Goal: Find specific page/section: Find specific page/section

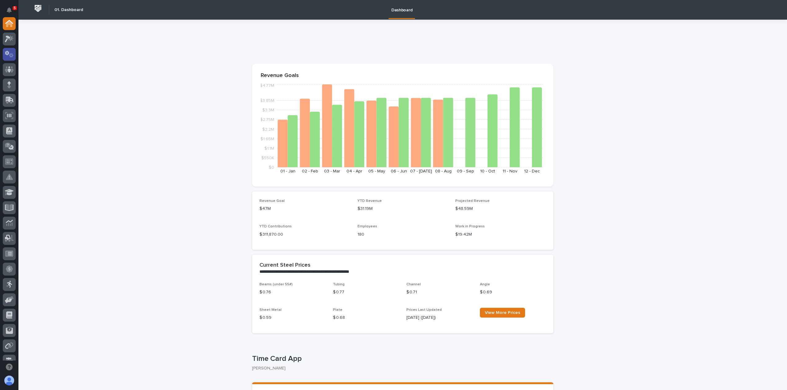
click at [11, 57] on icon at bounding box center [11, 55] width 5 height 4
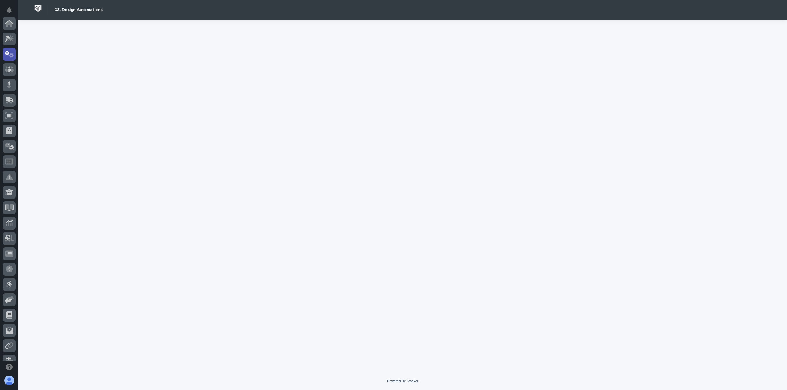
scroll to position [31, 0]
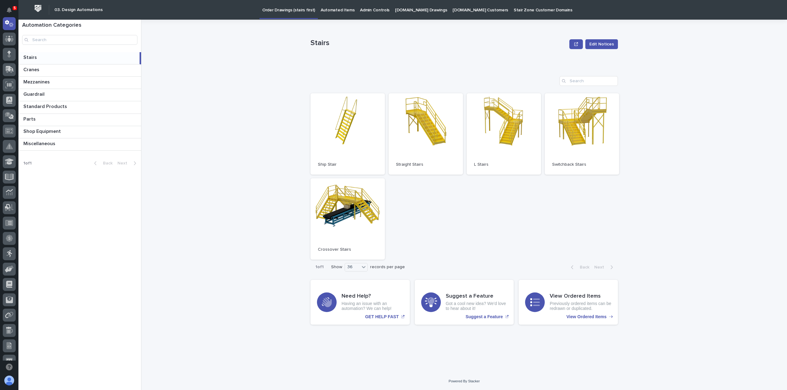
click at [47, 73] on div "Cranes Cranes" at bounding box center [79, 71] width 123 height 12
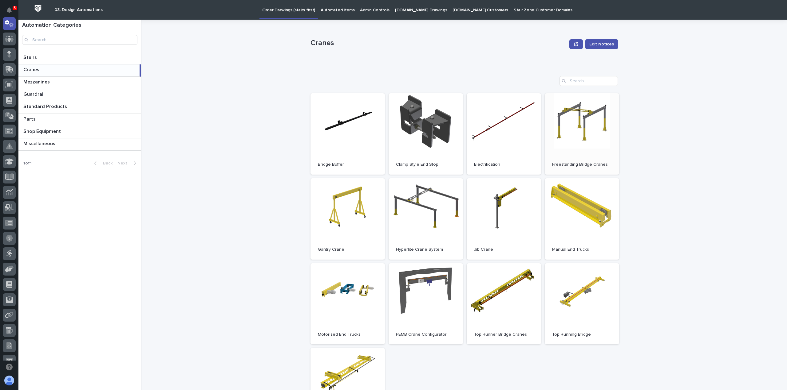
click at [574, 130] on link "Open" at bounding box center [581, 133] width 74 height 81
